Goal: Task Accomplishment & Management: Use online tool/utility

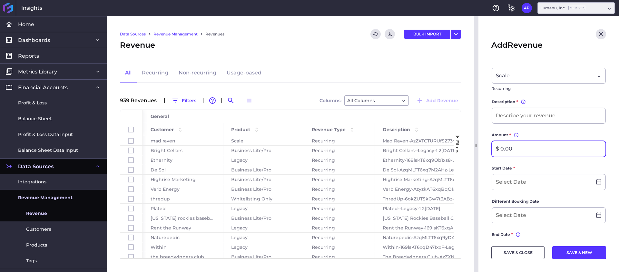
click at [540, 149] on input "$ 0.00" at bounding box center [549, 148] width 114 height 15
type input "$ 2,000.00"
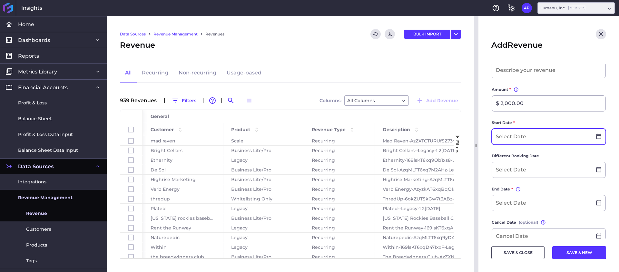
click at [544, 137] on input at bounding box center [542, 136] width 100 height 15
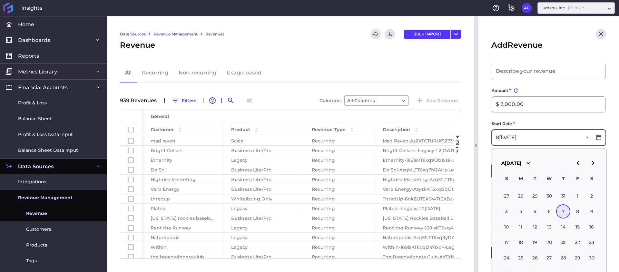
type input "0[DATE]"
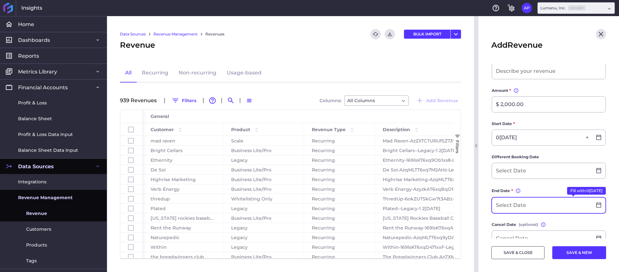
click at [534, 199] on input at bounding box center [542, 205] width 100 height 15
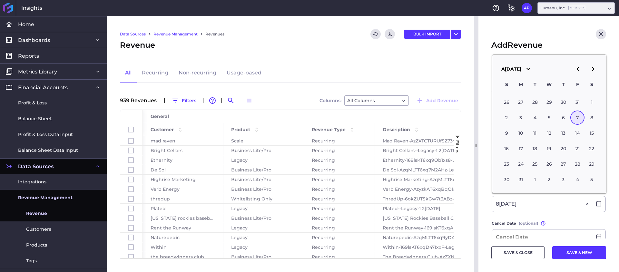
type input "0[DATE]"
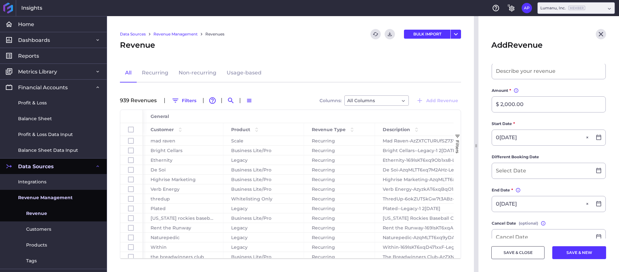
drag, startPoint x: 608, startPoint y: 217, endPoint x: 605, endPoint y: 216, distance: 3.3
click at [608, 217] on main "Customer * Ingenius Studio, Inc Ingenius Studio, Inc Product * Scale Scale Recu…" at bounding box center [549, 173] width 141 height 384
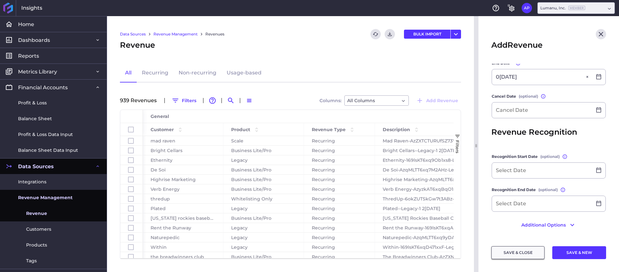
click at [525, 250] on button "SAVE & CLOSE" at bounding box center [517, 252] width 53 height 13
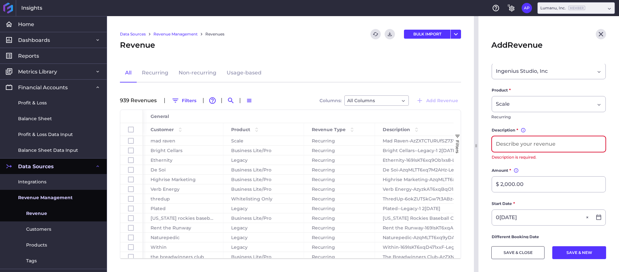
scroll to position [8, 0]
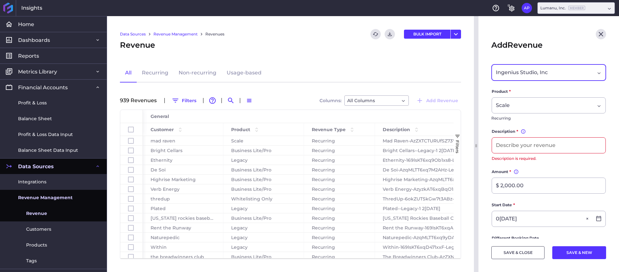
click at [558, 69] on div "Ingenius Studio, Inc" at bounding box center [545, 73] width 99 height 8
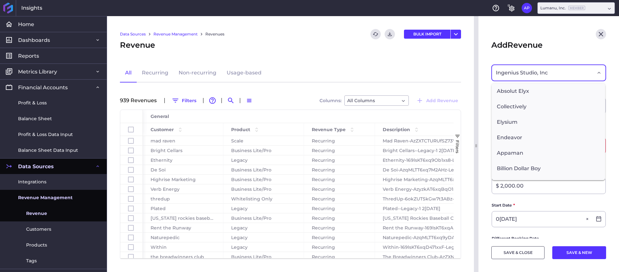
scroll to position [10614, 0]
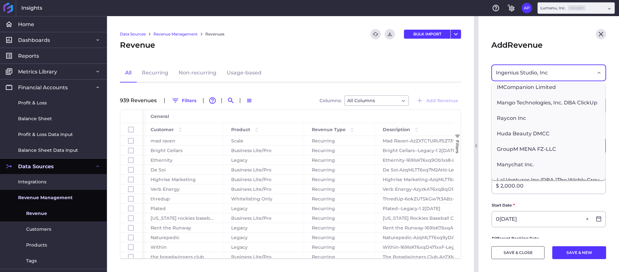
click at [553, 45] on div "Add Revenue" at bounding box center [548, 45] width 115 height 12
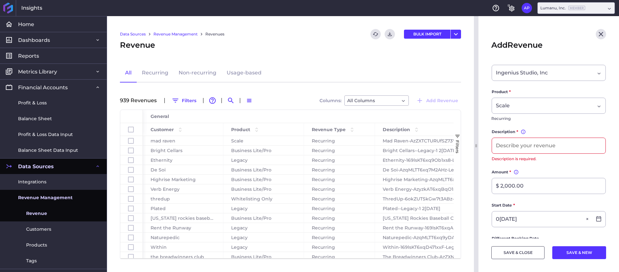
scroll to position [7, 0]
click at [530, 149] on input at bounding box center [549, 146] width 114 height 15
paste input "Ingenius Studio, Inc"
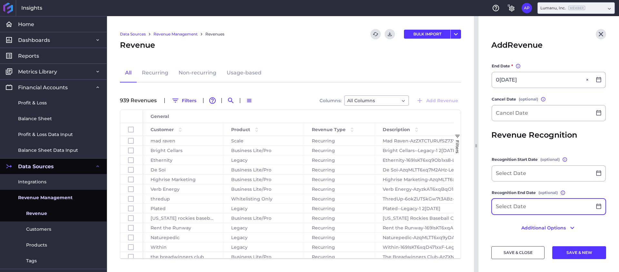
scroll to position [210, 0]
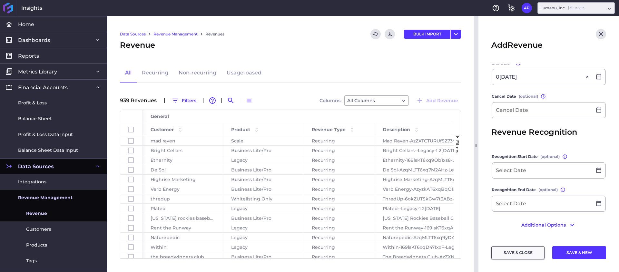
type input "Ingenius Studio, Inc Scale 8[DATE]"
click at [522, 255] on button "SAVE & CLOSE" at bounding box center [517, 252] width 53 height 13
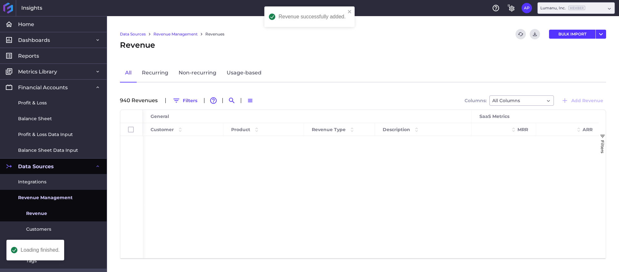
scroll to position [14160, 0]
